Goal: Task Accomplishment & Management: Use online tool/utility

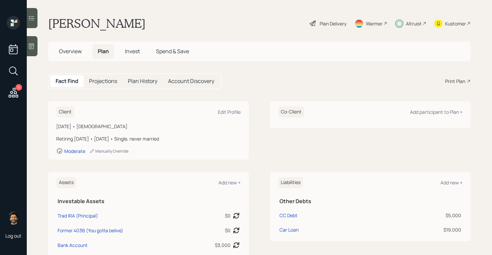
click at [126, 46] on h5 "Invest" at bounding box center [133, 51] width 26 height 14
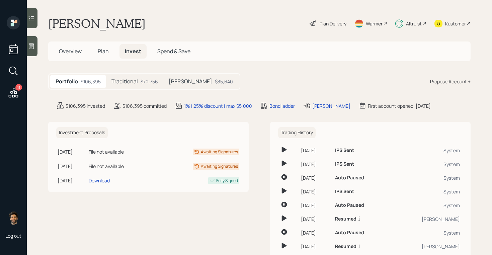
click at [126, 82] on h5 "Traditional" at bounding box center [125, 81] width 26 height 6
